Goal: Transaction & Acquisition: Purchase product/service

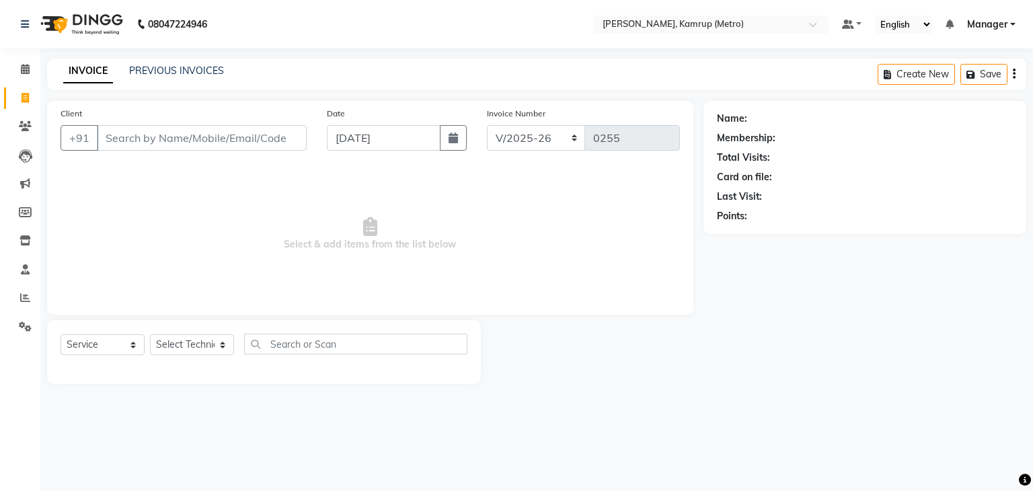
select select "7190"
select select "service"
drag, startPoint x: 0, startPoint y: 0, endPoint x: 224, endPoint y: 343, distance: 409.7
click at [224, 343] on select "Select Technician IMLI AO Manager" at bounding box center [192, 344] width 84 height 21
select select "62339"
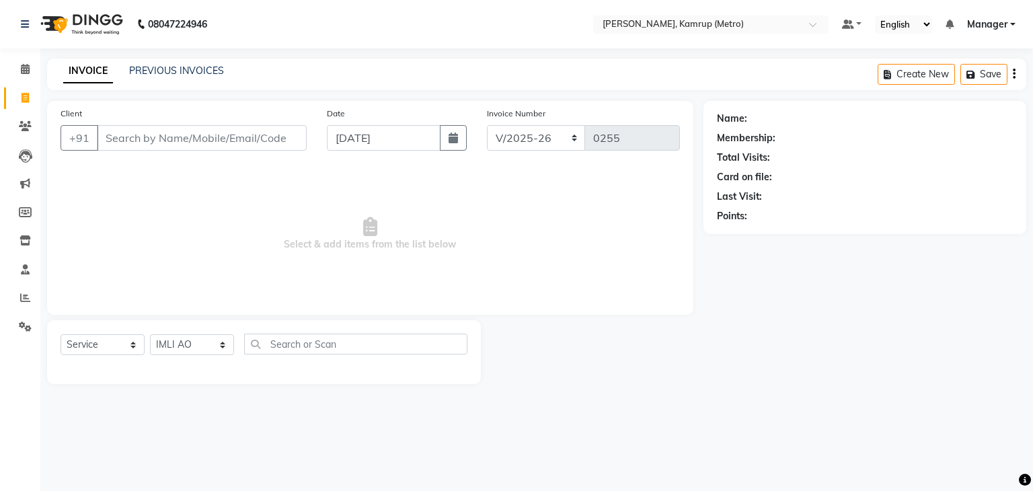
click at [150, 335] on select "Select Technician IMLI AO Manager" at bounding box center [192, 344] width 84 height 21
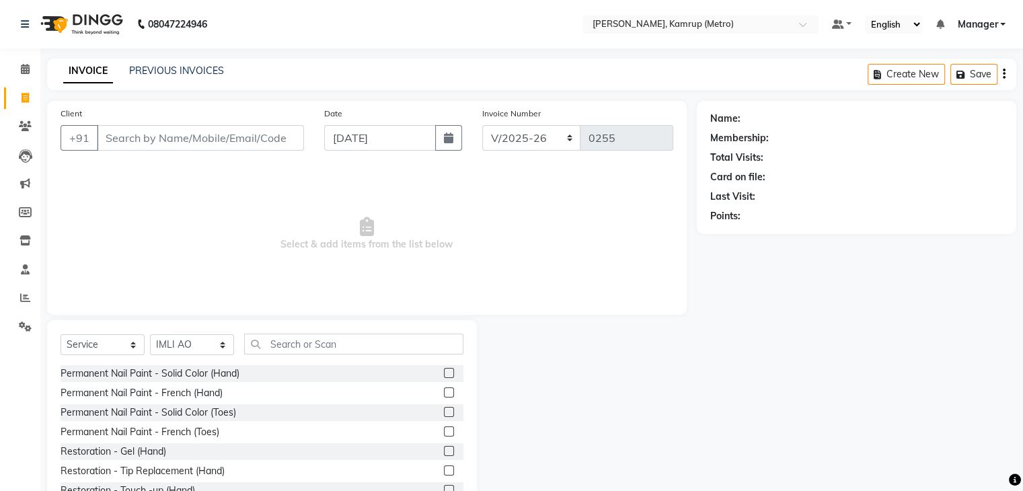
click at [377, 330] on div "Select Service Product Membership Package Voucher Prepaid Gift Card Select Tech…" at bounding box center [262, 419] width 430 height 198
click at [366, 341] on input "text" at bounding box center [353, 344] width 219 height 21
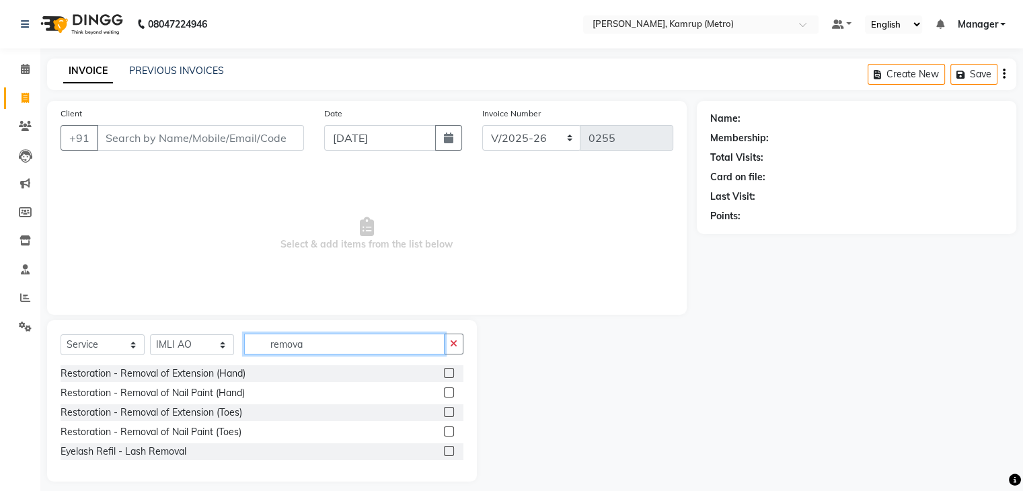
type input "remova"
click at [447, 373] on label at bounding box center [449, 373] width 10 height 10
click at [447, 373] on input "checkbox" at bounding box center [448, 373] width 9 height 9
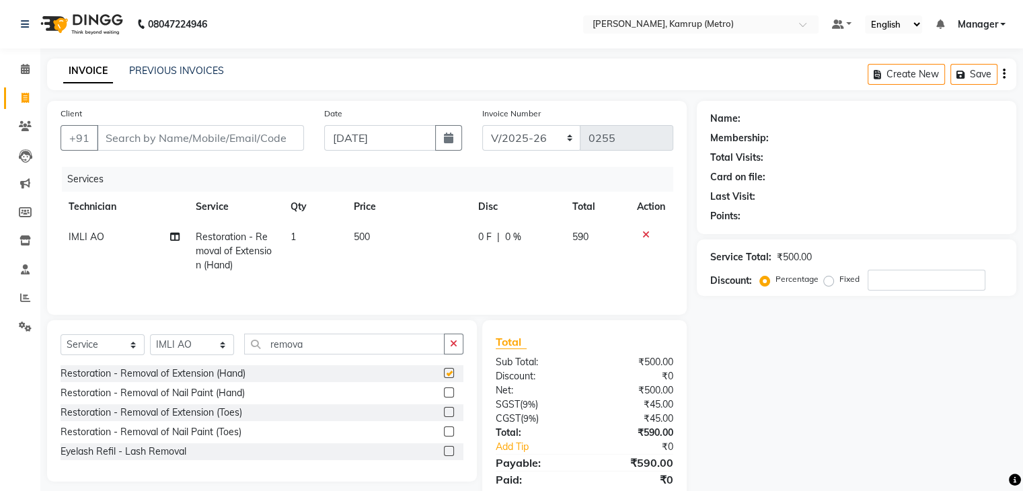
checkbox input "false"
click at [205, 143] on input "Client" at bounding box center [200, 138] width 207 height 26
type input "6"
type input "0"
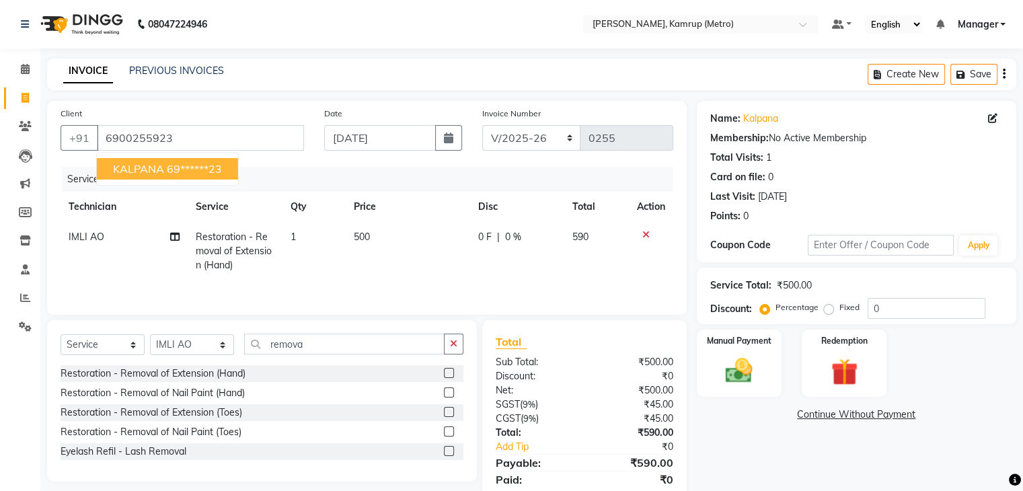
click at [191, 168] on ngb-highlight "69******23" at bounding box center [194, 168] width 55 height 13
type input "69******23"
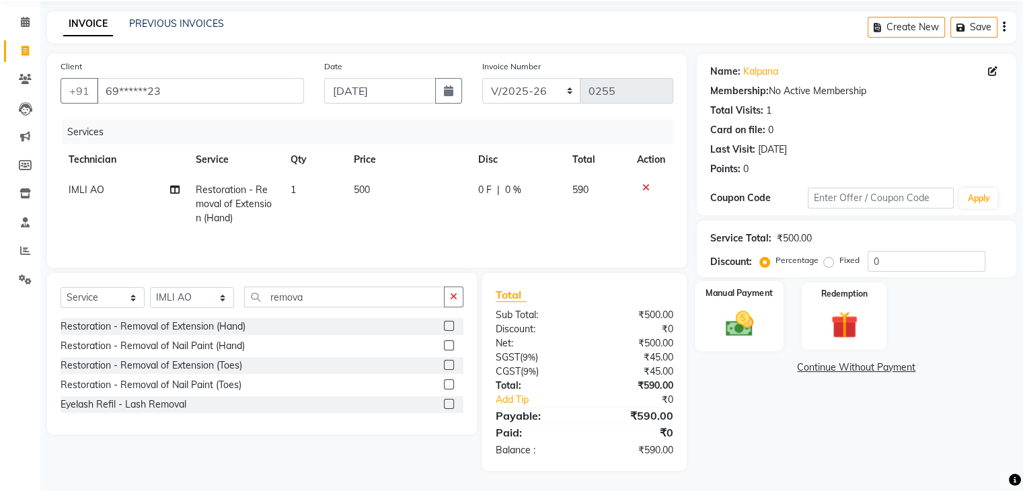
click at [721, 310] on img at bounding box center [738, 324] width 45 height 32
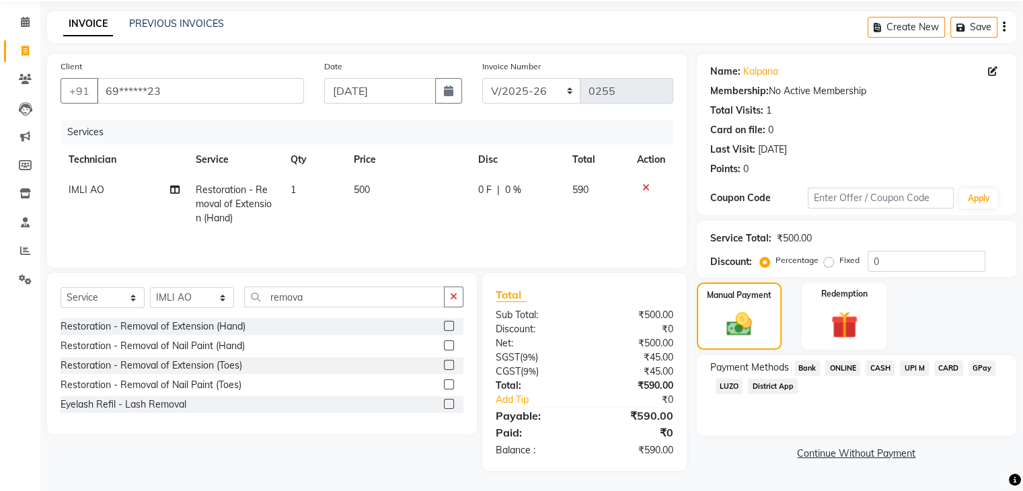
click at [877, 365] on span "CASH" at bounding box center [880, 368] width 29 height 15
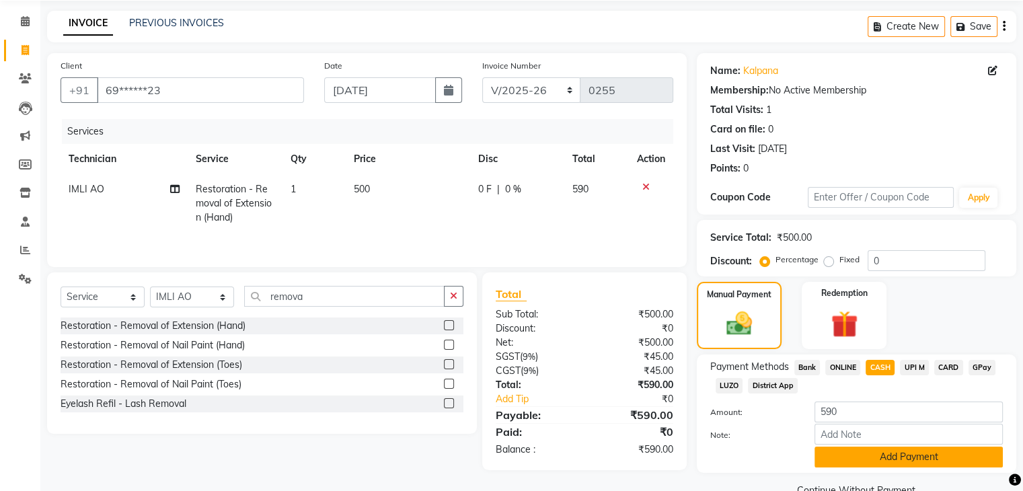
click at [899, 461] on button "Add Payment" at bounding box center [909, 457] width 188 height 21
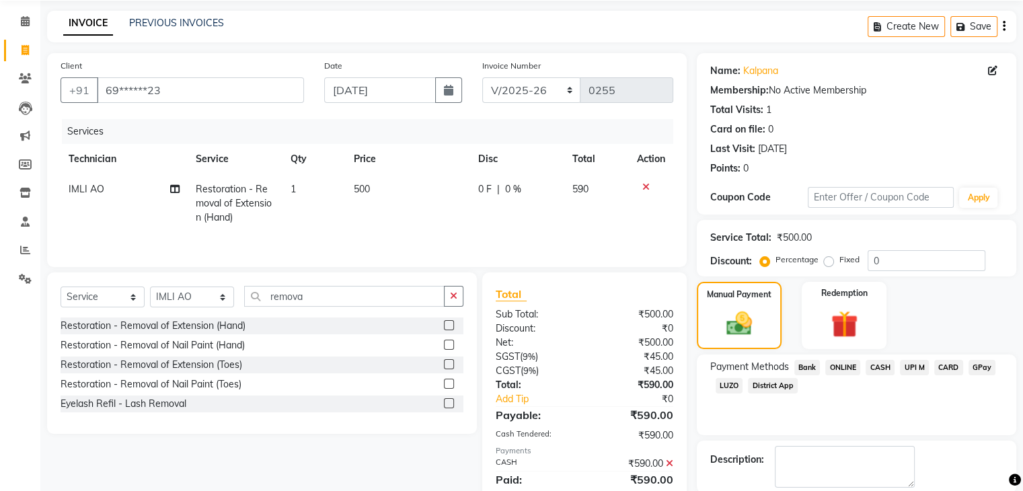
scroll to position [115, 0]
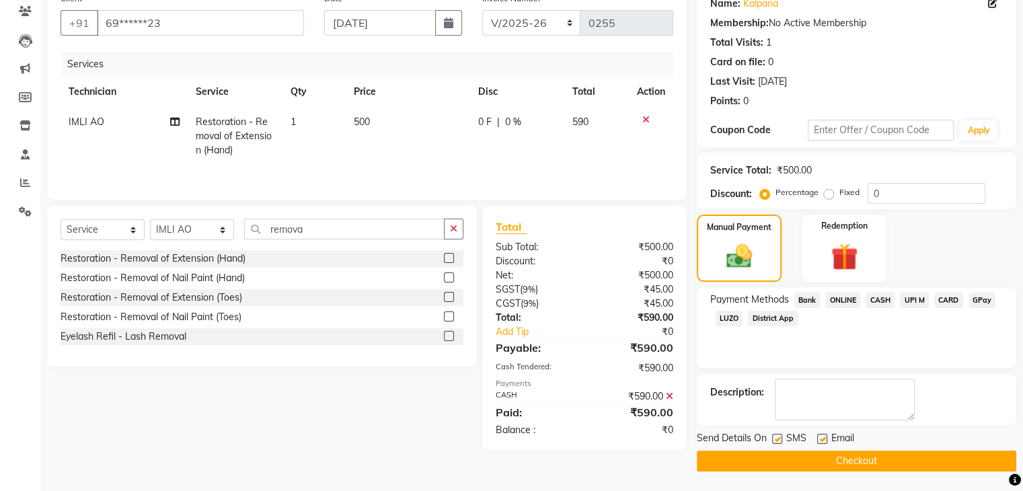
click at [901, 455] on button "Checkout" at bounding box center [857, 461] width 320 height 21
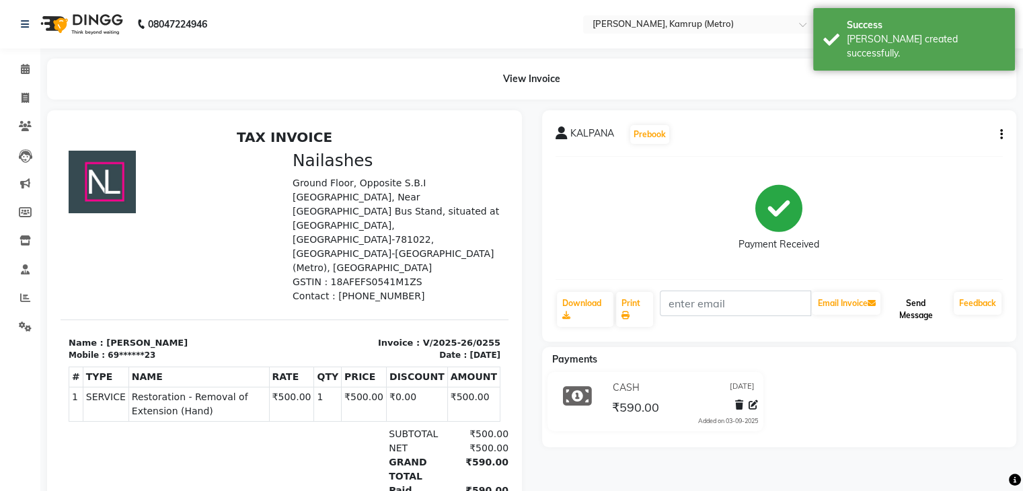
click at [918, 314] on button "Send Message" at bounding box center [915, 309] width 65 height 35
